Goal: Transaction & Acquisition: Purchase product/service

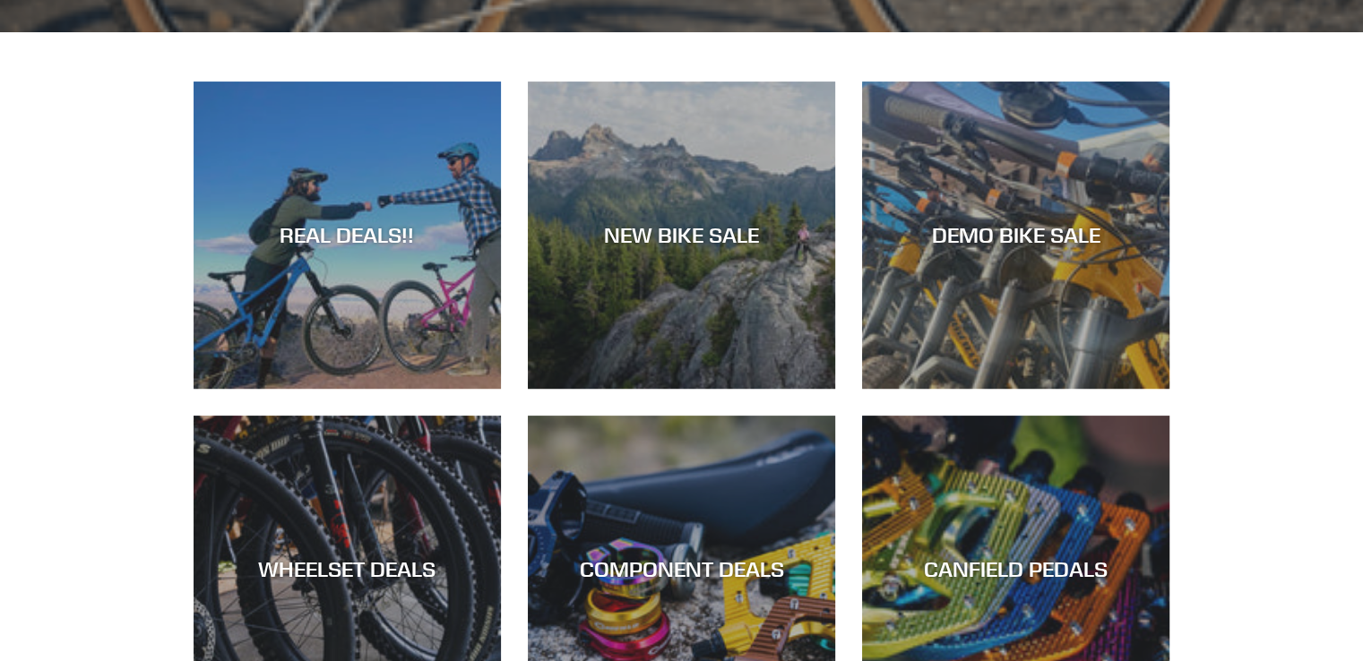
scroll to position [789, 0]
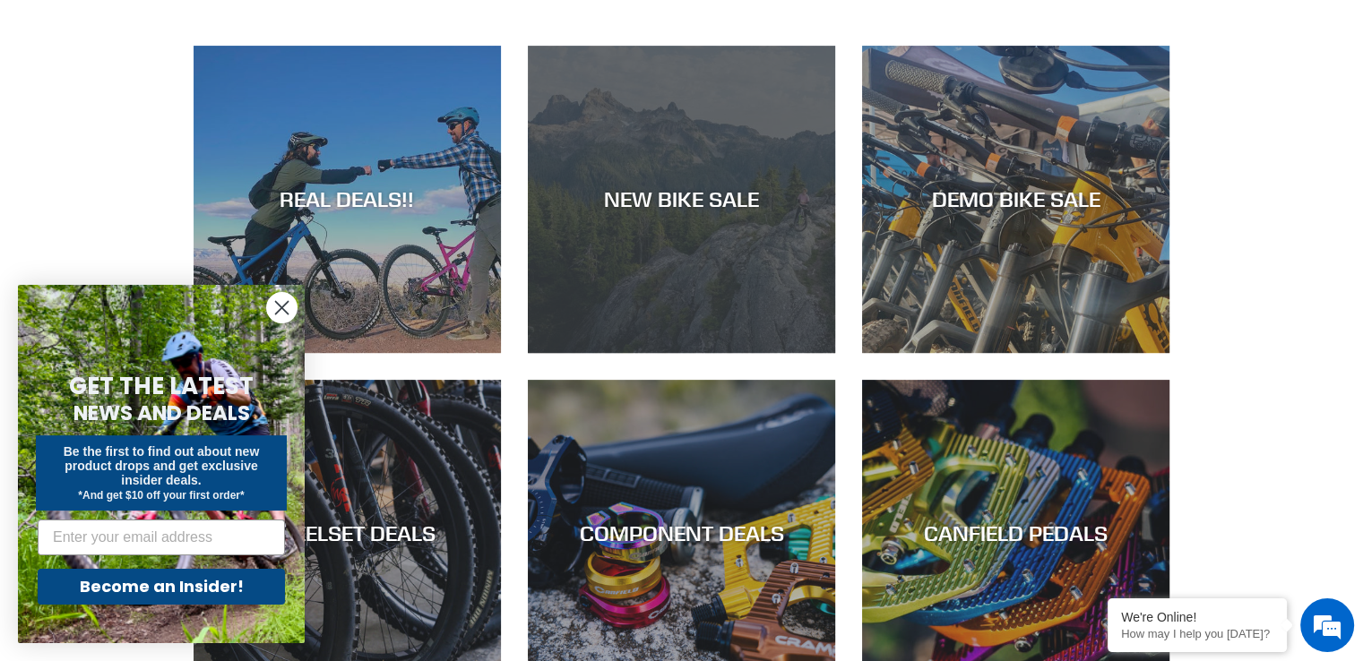
click at [790, 353] on div "NEW BIKE SALE" at bounding box center [681, 353] width 307 height 0
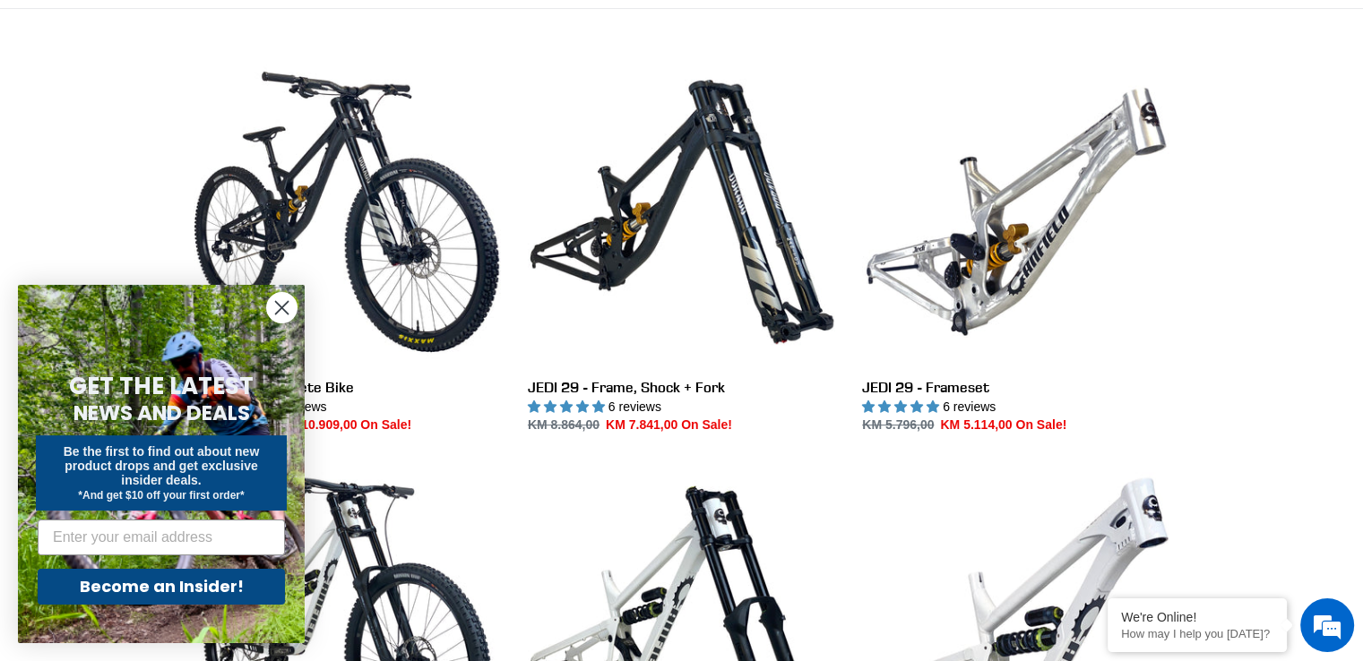
scroll to position [502, 0]
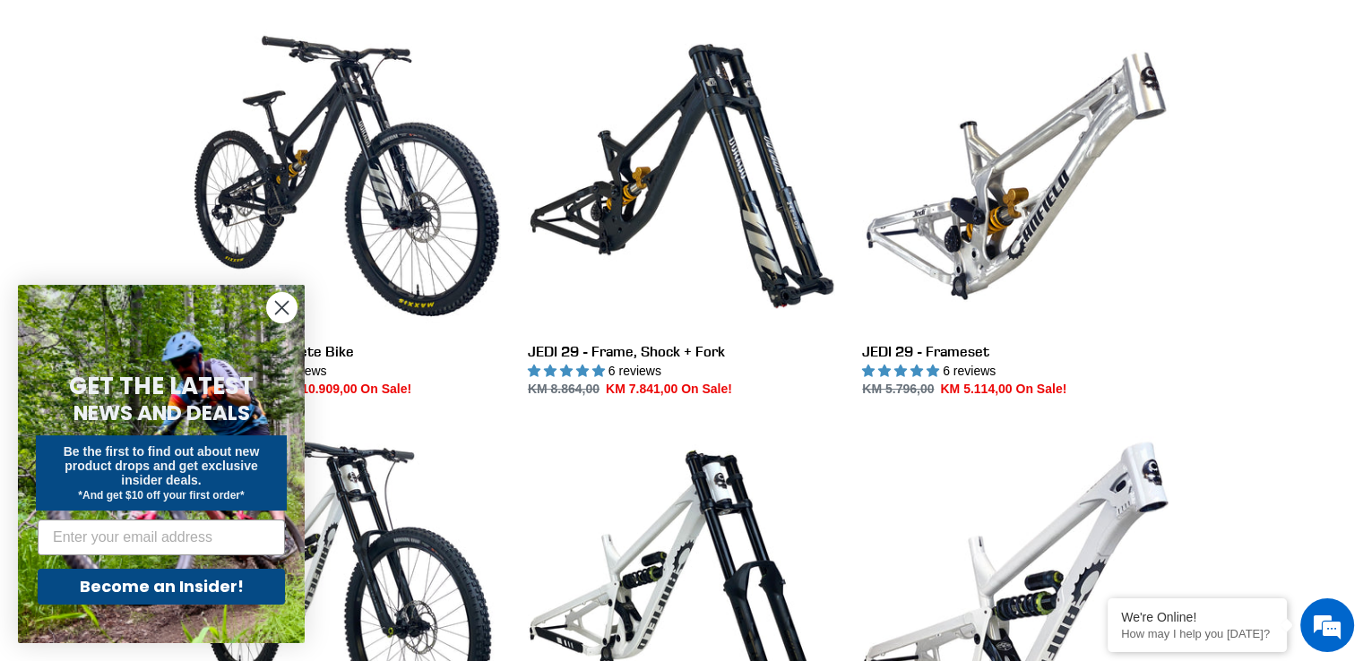
click at [283, 307] on icon "Close dialog" at bounding box center [282, 308] width 13 height 13
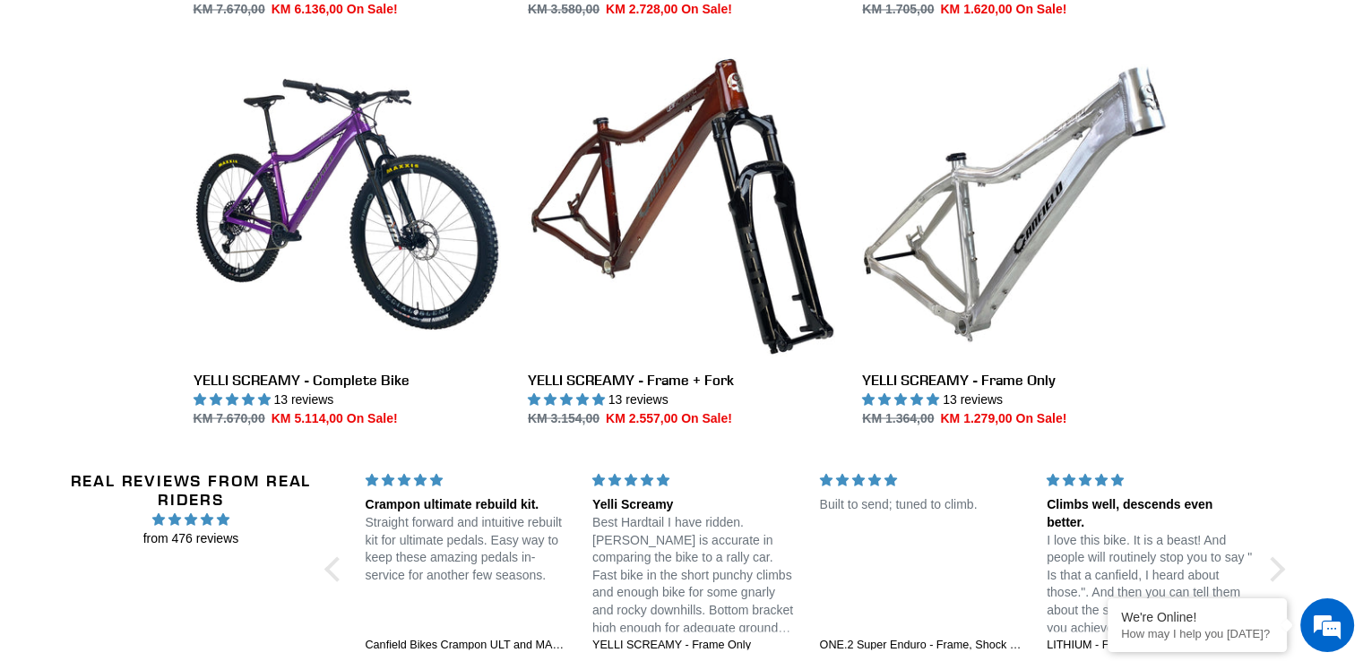
scroll to position [3406, 0]
